Goal: Information Seeking & Learning: Learn about a topic

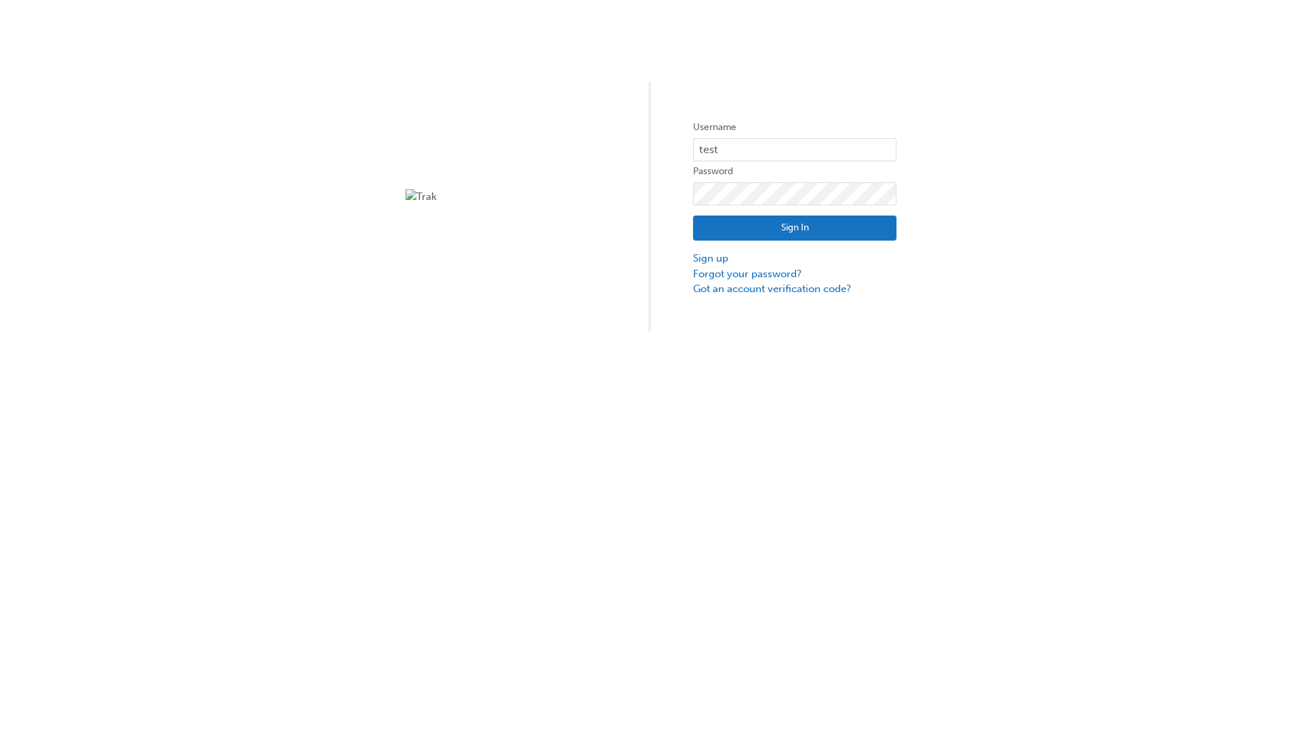
type input "test.e2e.user14"
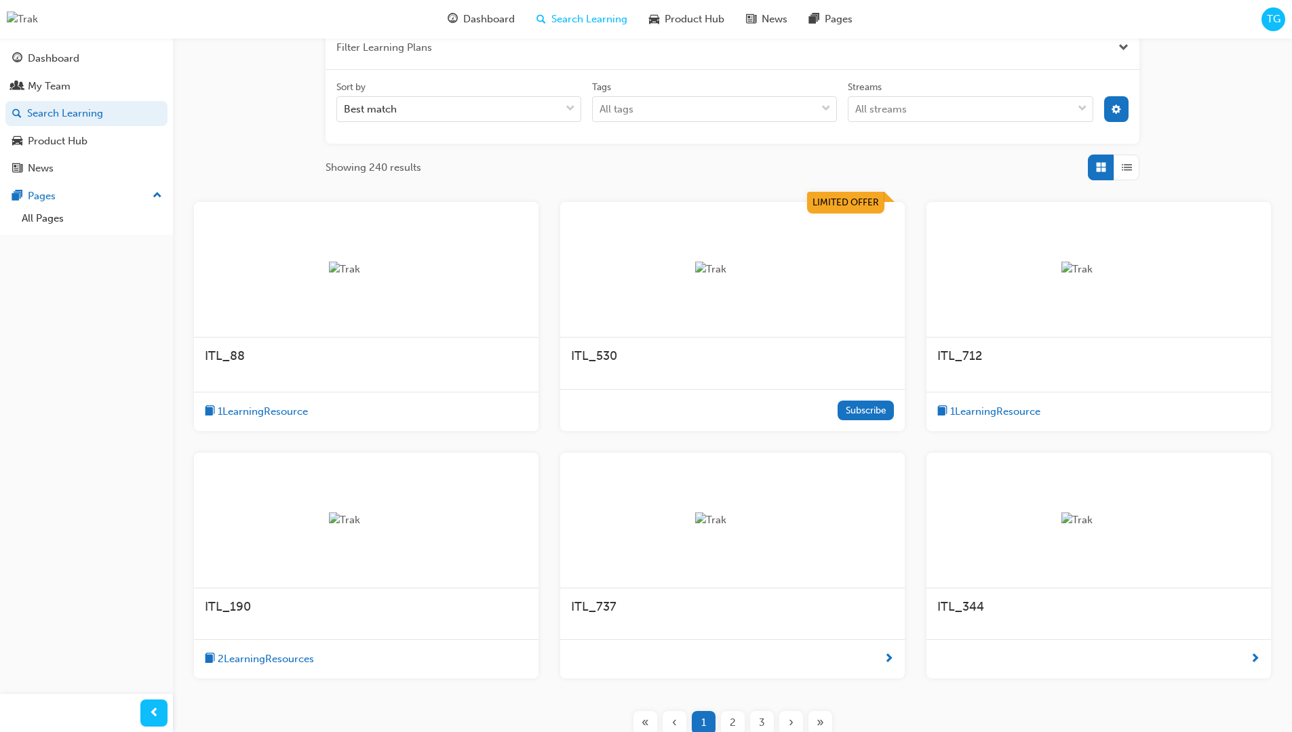
scroll to position [244, 0]
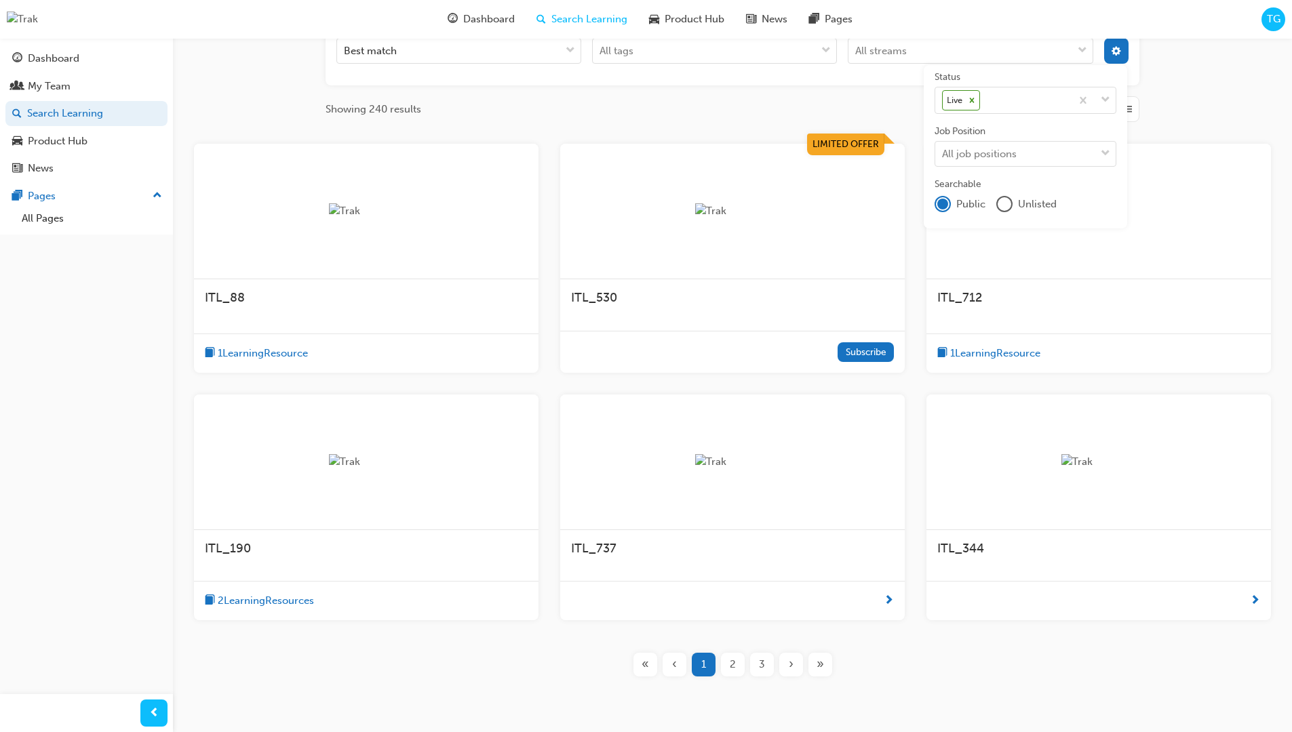
click at [856, 56] on input "Streams All streams" at bounding box center [855, 51] width 1 height 12
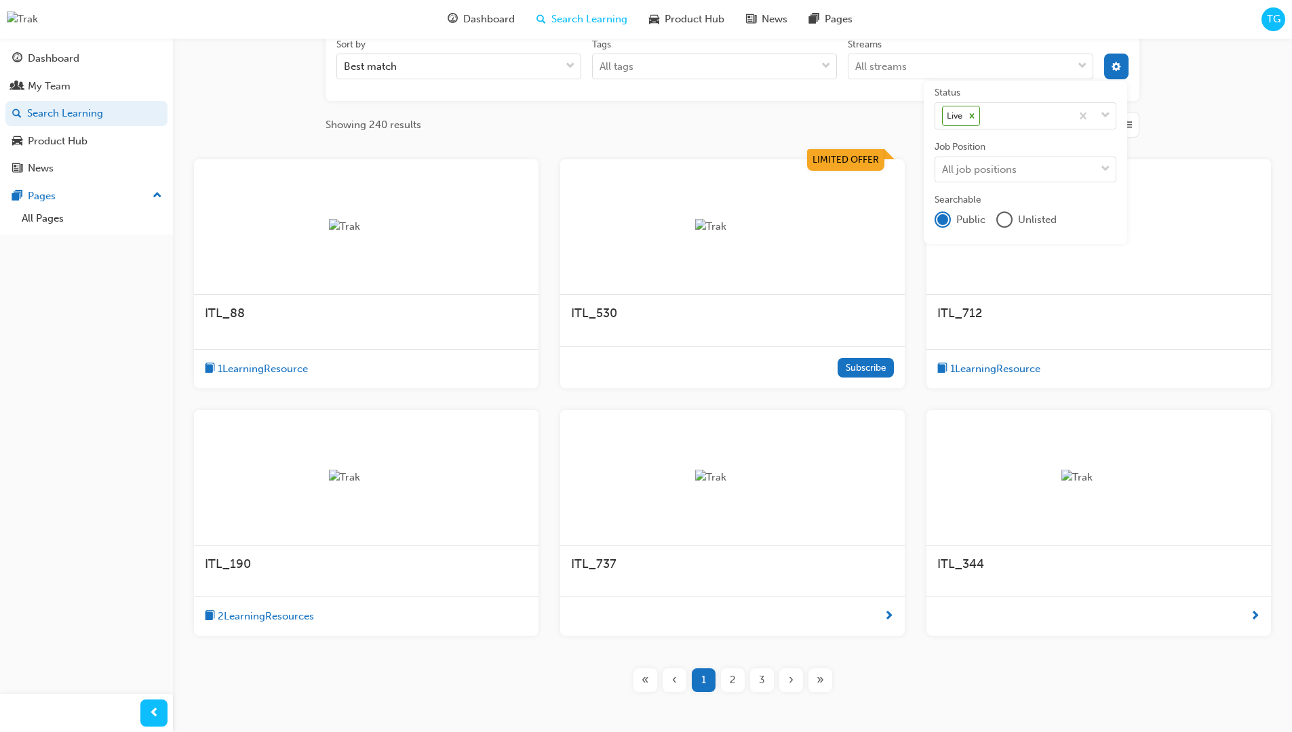
click at [856, 66] on input "Streams All streams" at bounding box center [855, 66] width 1 height 12
click at [856, 66] on input "Streams 0 results available. Select is focused ,type to refine list, press Down…" at bounding box center [855, 66] width 1 height 12
